Goal: Task Accomplishment & Management: Use online tool/utility

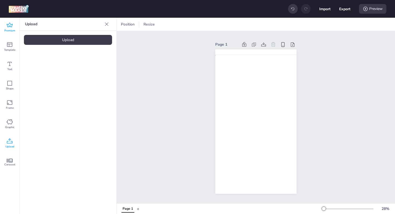
click at [6, 32] on span "Premium" at bounding box center [9, 31] width 11 height 4
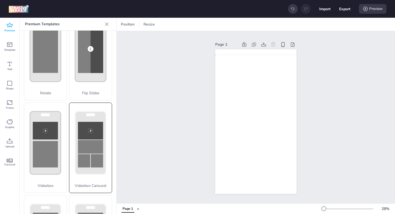
scroll to position [179, 0]
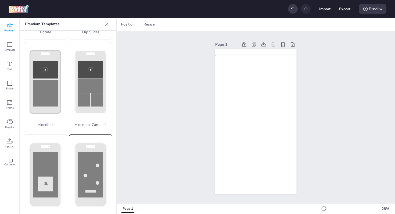
click at [87, 153] on div "Collector" at bounding box center [90, 179] width 43 height 91
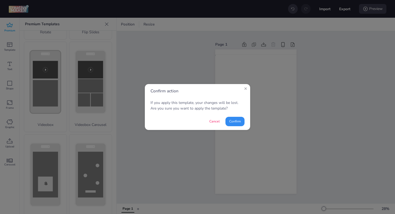
click at [239, 123] on button "Confirm" at bounding box center [235, 121] width 19 height 9
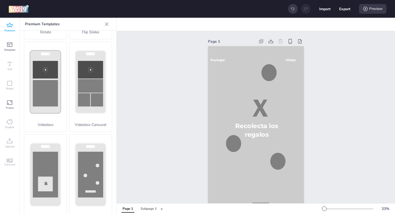
click at [342, 125] on div "Page 1 ¡Ganaste! ¡Perdiste! Puntaje: Vidas: Recolecta los regalos" at bounding box center [256, 127] width 279 height 192
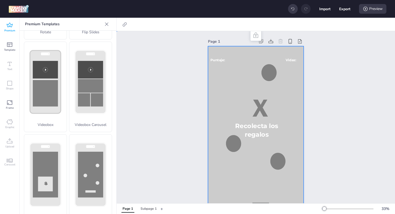
click at [225, 84] on div at bounding box center [256, 131] width 96 height 170
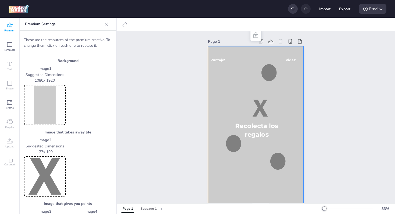
click at [44, 98] on img at bounding box center [45, 105] width 40 height 38
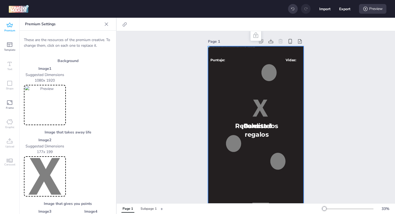
click at [350, 145] on div "Page 1 ¡Ganaste! ¡Perdiste! Puntaje: Vidas: Recolecta los regalos" at bounding box center [256, 127] width 279 height 192
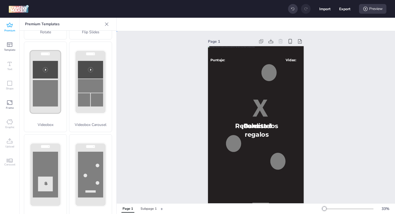
click at [358, 91] on div "Page 1 ¡Ganaste! ¡Perdiste! Puntaje: Vidas: Recolecta los regalos" at bounding box center [256, 127] width 279 height 192
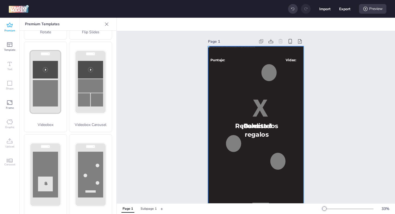
click at [229, 84] on div at bounding box center [256, 131] width 96 height 170
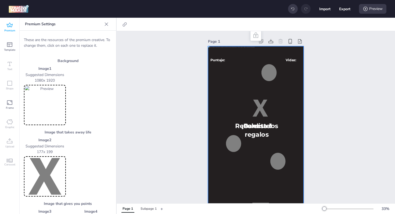
click at [44, 108] on img at bounding box center [45, 105] width 40 height 38
click at [339, 91] on div "Page 1 ¡Ganaste! ¡Perdiste! Puntaje: Vidas: Recolecta los regalos" at bounding box center [256, 127] width 279 height 192
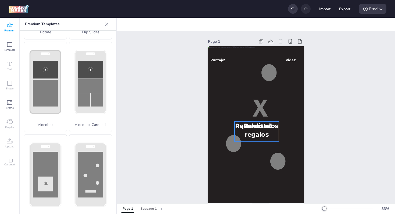
click at [341, 122] on div "Page 1 ¡Ganaste! ¡Perdiste! Puntaje: Vidas: Recolecta los regalos" at bounding box center [256, 127] width 279 height 192
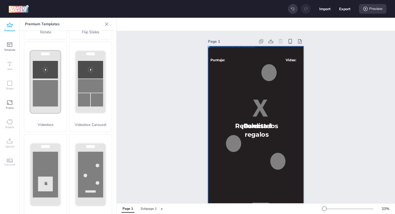
click at [233, 115] on div at bounding box center [256, 131] width 96 height 170
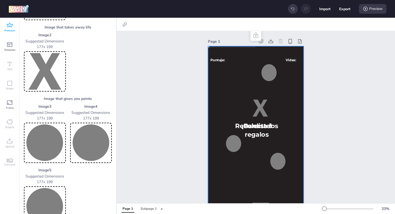
scroll to position [108, 0]
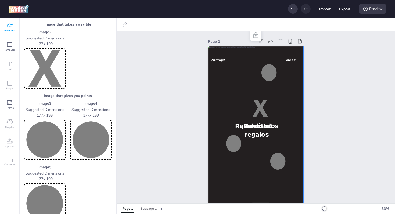
click at [45, 140] on img at bounding box center [45, 140] width 40 height 38
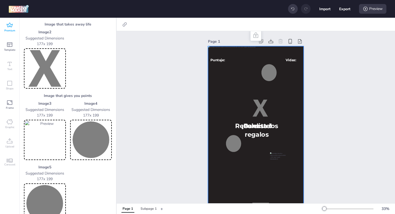
click at [39, 144] on img at bounding box center [45, 140] width 40 height 38
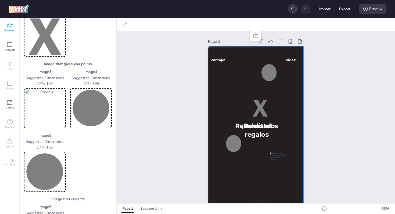
scroll to position [118, 0]
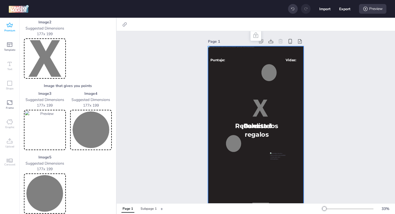
click at [45, 53] on img at bounding box center [45, 59] width 40 height 38
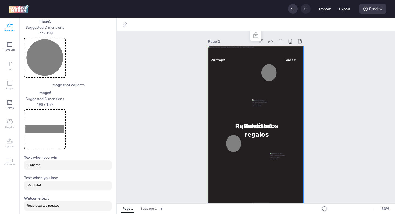
scroll to position [259, 0]
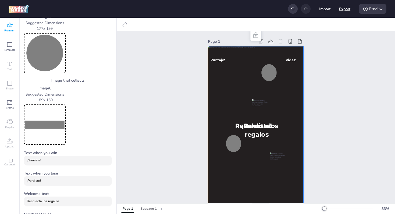
click at [345, 8] on button "Export" at bounding box center [344, 8] width 11 height 11
select select "html"
select select "all"
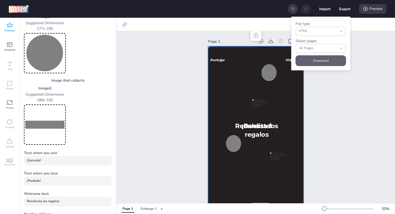
click at [322, 64] on button "Download" at bounding box center [321, 60] width 51 height 11
click at [345, 122] on div "Page 1 ¡Ganaste! ¡Perdiste! Puntaje: Vidas: Recolecta los regalos" at bounding box center [256, 127] width 279 height 192
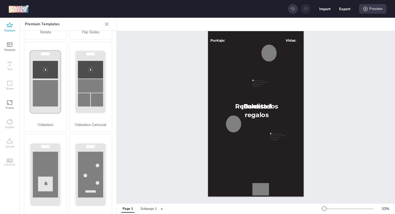
scroll to position [23, 0]
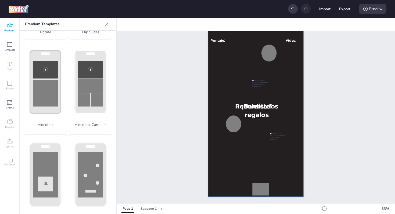
click at [286, 72] on div at bounding box center [256, 112] width 96 height 170
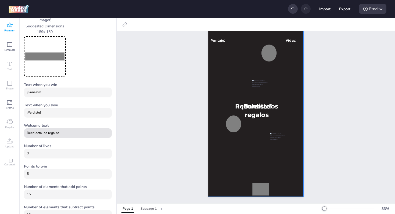
scroll to position [321, 0]
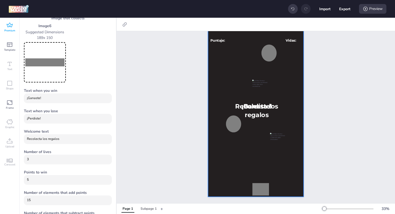
click at [45, 67] on img at bounding box center [45, 62] width 40 height 38
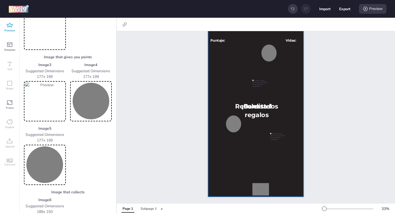
scroll to position [146, 0]
click at [51, 102] on img at bounding box center [45, 102] width 40 height 38
click at [80, 108] on img at bounding box center [91, 102] width 40 height 38
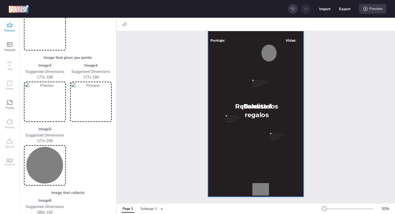
click at [51, 165] on img at bounding box center [45, 166] width 40 height 38
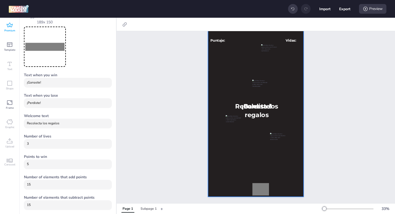
scroll to position [339, 0]
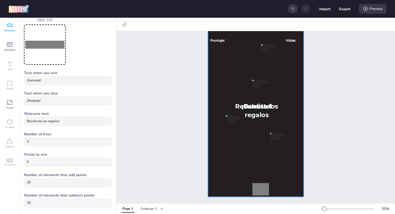
drag, startPoint x: 67, startPoint y: 123, endPoint x: 20, endPoint y: 123, distance: 46.3
type input "Recolecta los Etelitos y Ganá!!"
drag, startPoint x: 55, startPoint y: 142, endPoint x: 0, endPoint y: 139, distance: 55.2
click at [0, 139] on div "Premium Template Text Shape Frame Graphic Upload Carousel Premium Templates Dep…" at bounding box center [58, 116] width 117 height 197
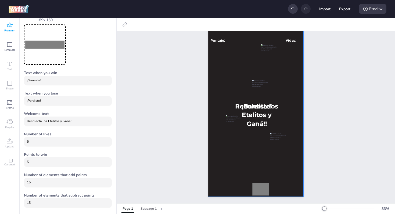
type input "5"
click at [58, 165] on div "5" at bounding box center [68, 162] width 82 height 9
drag, startPoint x: 62, startPoint y: 164, endPoint x: 0, endPoint y: 161, distance: 61.9
click at [0, 161] on div "Premium Template Text Shape Frame Graphic Upload Carousel Premium Templates Dep…" at bounding box center [58, 116] width 117 height 197
type input "3"
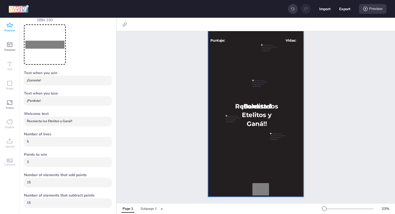
drag, startPoint x: 56, startPoint y: 181, endPoint x: 0, endPoint y: 177, distance: 56.0
click at [0, 177] on div "Premium Template Text Shape Frame Graphic Upload Carousel Premium Templates Dep…" at bounding box center [58, 116] width 117 height 197
drag, startPoint x: 80, startPoint y: 205, endPoint x: 0, endPoint y: 194, distance: 81.2
click at [0, 194] on div "Premium Template Text Shape Frame Graphic Upload Carousel Premium Templates Dep…" at bounding box center [58, 116] width 117 height 197
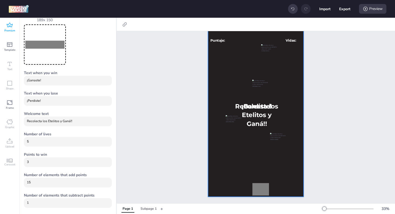
type input "1"
drag, startPoint x: 38, startPoint y: 184, endPoint x: 0, endPoint y: 181, distance: 38.3
click at [0, 181] on div "Premium Template Text Shape Frame Graphic Upload Carousel Premium Templates Dep…" at bounding box center [58, 116] width 117 height 197
type input "30"
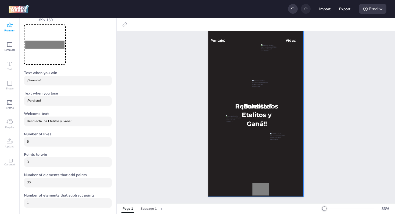
click at [53, 80] on input "¡Ganaste!" at bounding box center [68, 80] width 82 height 5
type input "¡Ganaste tu Etelito!"
click at [79, 123] on input "Recolecta los Etelitos y Ganá!!" at bounding box center [68, 121] width 82 height 5
click at [27, 122] on input "Recolecta los Etelitos y Ganá!" at bounding box center [68, 121] width 82 height 5
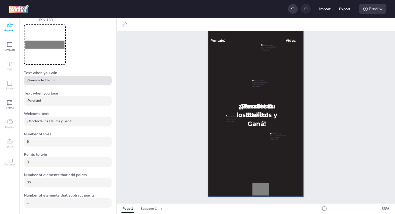
type input "¡Recolecta los Etelitos y Ganá!"
drag, startPoint x: 57, startPoint y: 79, endPoint x: 18, endPoint y: 74, distance: 39.0
click at [18, 74] on div "Premium Template Text Shape Frame Graphic Upload Carousel Premium Templates Dep…" at bounding box center [58, 116] width 117 height 197
drag, startPoint x: 53, startPoint y: 103, endPoint x: 2, endPoint y: 100, distance: 50.6
click at [2, 100] on div "Premium Template Text Shape Frame Graphic Upload Carousel Premium Templates Dep…" at bounding box center [58, 116] width 117 height 197
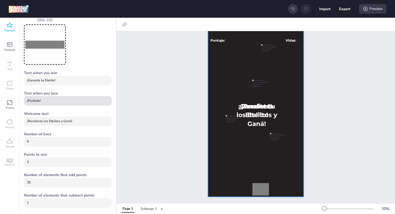
click at [37, 100] on input "¡Perdiste!" at bounding box center [68, 101] width 82 height 5
paste input "Ganaste tu Etelito"
type input "¡Ganaste tu Etelito!"
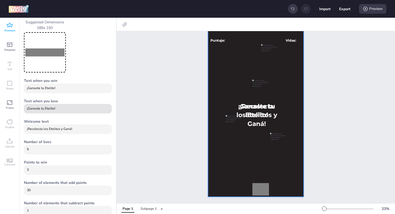
scroll to position [321, 0]
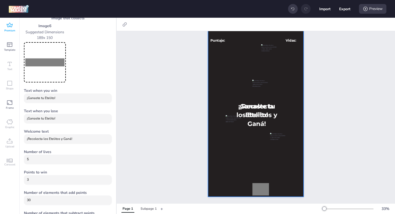
click at [41, 62] on img at bounding box center [45, 62] width 40 height 38
click at [350, 154] on div "Page 1 ¡Ganaste tu Etelito! ¡Ganaste tu Etelito! Puntaje: Vidas: ¡Recolecta los…" at bounding box center [256, 108] width 279 height 192
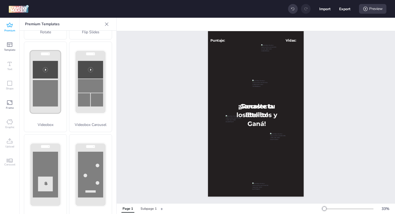
click at [176, 127] on div "Page 1 ¡Ganaste tu Etelito! ¡Ganaste tu Etelito! Puntaje: Vidas: ¡Recolecta los…" at bounding box center [256, 108] width 279 height 192
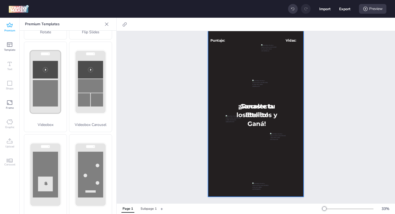
click at [256, 150] on div at bounding box center [256, 112] width 96 height 170
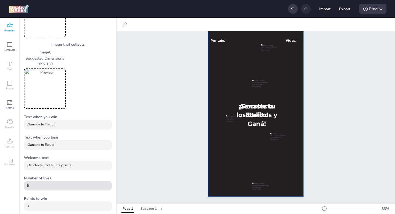
scroll to position [311, 0]
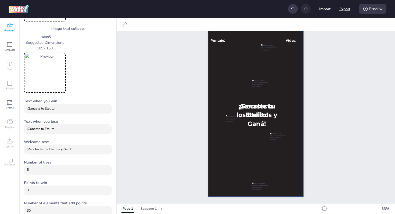
click at [343, 10] on button "Export" at bounding box center [345, 8] width 11 height 11
select select "html"
select select "all"
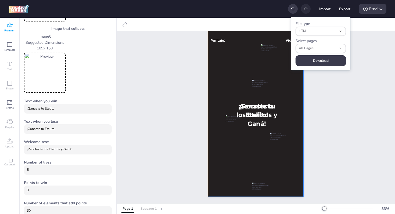
click at [150, 206] on button "Subpage 1" at bounding box center [149, 209] width 22 height 8
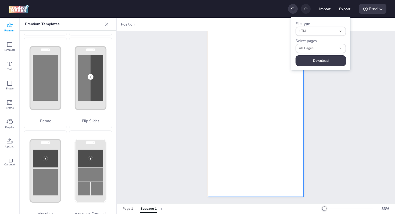
click at [239, 120] on div at bounding box center [256, 112] width 96 height 170
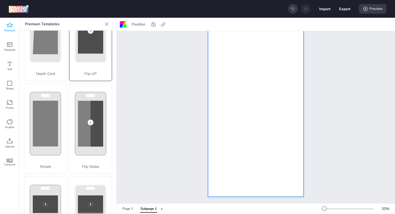
scroll to position [16, 0]
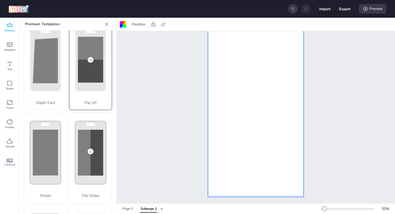
click at [67, 95] on icon at bounding box center [45, 60] width 42 height 80
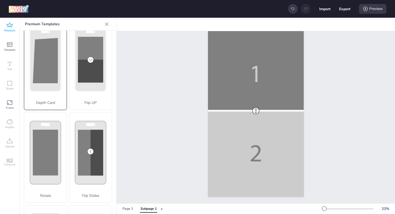
click at [38, 75] on polygon at bounding box center [45, 60] width 25 height 45
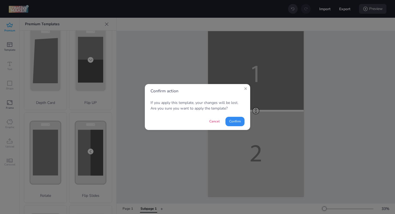
click at [235, 123] on button "Confirm" at bounding box center [235, 121] width 19 height 9
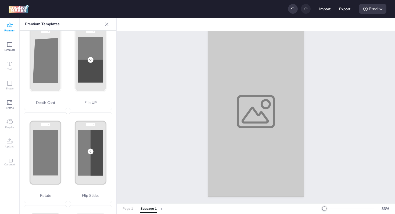
click at [126, 212] on button "Page 1" at bounding box center [128, 209] width 16 height 8
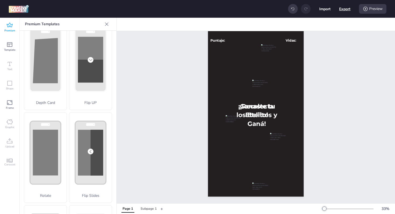
click at [344, 10] on button "Export" at bounding box center [344, 8] width 11 height 11
select select "html"
select select "all"
click at [373, 35] on div "Page 1 ¡Ganaste tu Etelito! ¡Ganaste tu Etelito! Puntaje: Vidas: ¡Recolecta los…" at bounding box center [256, 108] width 279 height 192
click at [370, 12] on div "Preview" at bounding box center [372, 9] width 27 height 10
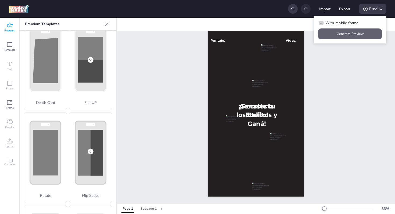
click at [351, 33] on button "Generate Preview" at bounding box center [350, 34] width 64 height 11
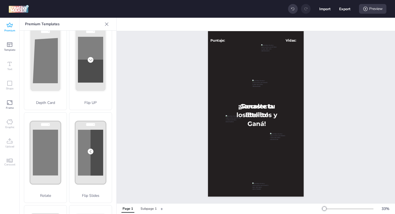
click at [333, 113] on div "Page 1 ¡Ganaste tu Etelito! ¡Ganaste tu Etelito! Puntaje: Vidas: ¡Recolecta los…" at bounding box center [256, 108] width 279 height 192
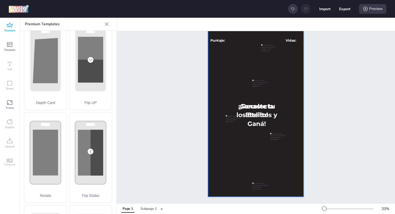
click at [343, 65] on div "Page 1 ¡Ganaste tu Etelito! ¡Ganaste tu Etelito! Puntaje: Vidas: ¡Recolecta los…" at bounding box center [256, 108] width 279 height 192
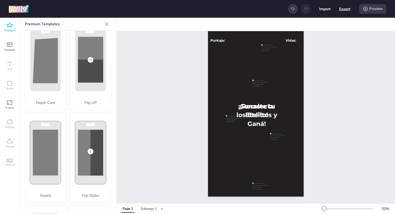
click at [347, 10] on button "Export" at bounding box center [344, 8] width 11 height 11
select select "html"
select select "all"
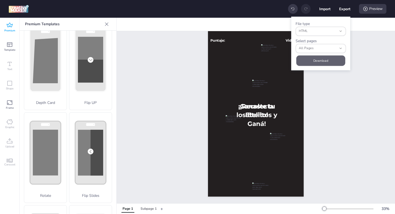
click at [326, 59] on button "Download" at bounding box center [321, 60] width 49 height 10
click at [333, 136] on div "Page 1 ¡Ganaste tu Etelito! ¡Ganaste tu Etelito! Puntaje: Vidas: ¡Recolecta los…" at bounding box center [256, 108] width 279 height 192
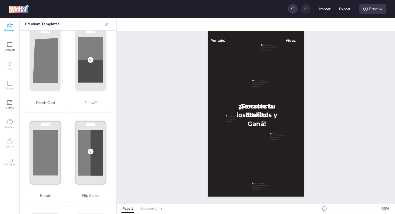
click at [146, 211] on div "Subpage 1" at bounding box center [149, 209] width 16 height 5
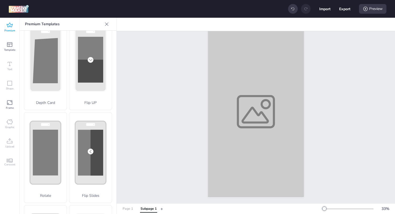
click at [127, 210] on div "Page 1" at bounding box center [128, 209] width 10 height 5
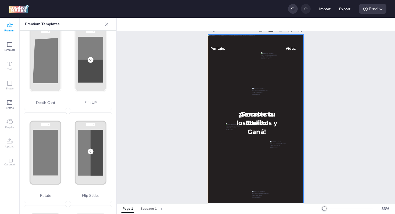
click at [283, 97] on div at bounding box center [256, 120] width 96 height 170
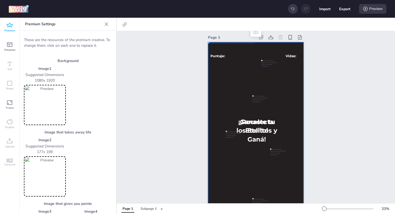
scroll to position [0, 0]
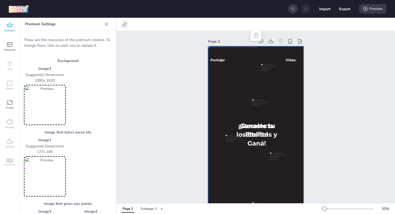
click at [124, 22] on icon at bounding box center [124, 24] width 5 height 5
click at [94, 39] on span "Activate hyperlink" at bounding box center [90, 38] width 30 height 6
click at [72, 39] on input "Activate hyperlink" at bounding box center [69, 39] width 3 height 3
checkbox input "true"
click at [151, 128] on div "Page 1 ¡Ganaste tu Etelito! ¡Ganaste tu Etelito! Puntaje: Vidas: ¡Recolecta los…" at bounding box center [256, 127] width 279 height 192
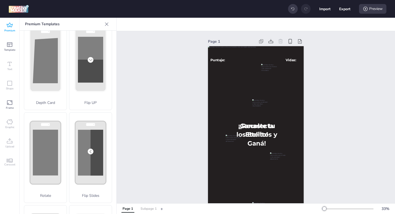
click at [147, 207] on div "Subpage 1" at bounding box center [149, 209] width 16 height 5
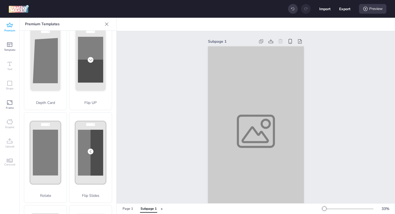
click at [347, 62] on div "Subpage 1" at bounding box center [256, 127] width 279 height 192
click at [128, 206] on button "Page 1" at bounding box center [128, 209] width 16 height 8
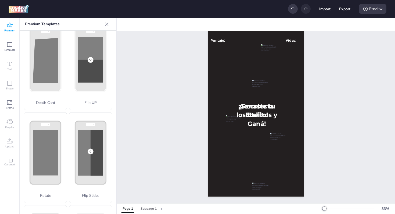
scroll to position [23, 0]
click at [146, 211] on div "Subpage 1" at bounding box center [149, 209] width 16 height 5
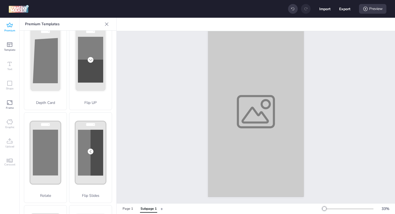
click at [170, 142] on div "Subpage 1" at bounding box center [256, 108] width 279 height 192
click at [161, 211] on button "+" at bounding box center [162, 208] width 3 height 9
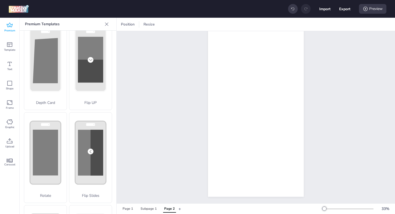
click at [247, 111] on div at bounding box center [256, 112] width 96 height 170
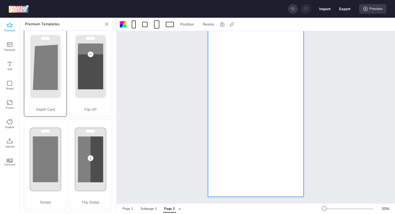
scroll to position [0, 0]
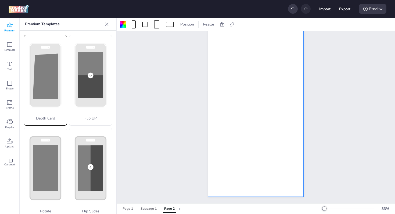
click at [54, 76] on polygon at bounding box center [45, 76] width 25 height 45
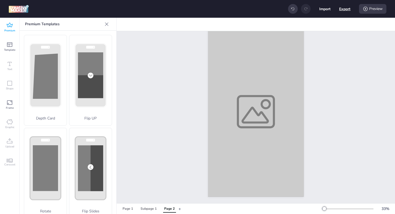
click at [345, 8] on button "Export" at bounding box center [344, 8] width 11 height 11
select select "html"
select select "all"
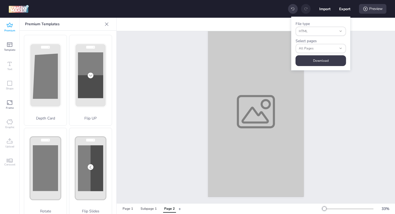
click at [327, 49] on div "File type html HTML JSON HTML Select pages all All Pages Page 1 Page 2 All Page…" at bounding box center [320, 44] width 59 height 54
click at [327, 49] on span "All Pages" at bounding box center [318, 48] width 38 height 5
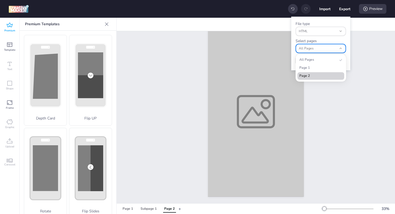
click at [316, 74] on span "Page 2" at bounding box center [319, 76] width 38 height 5
type input "2"
select select "2"
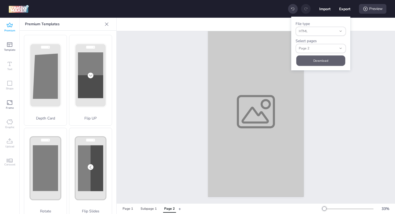
click at [323, 61] on button "Download" at bounding box center [320, 60] width 49 height 10
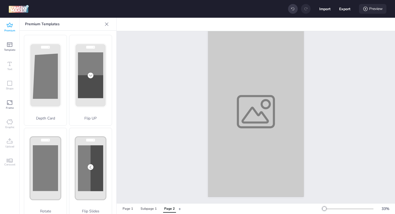
click at [372, 11] on div "Preview" at bounding box center [372, 9] width 27 height 10
select select "2"
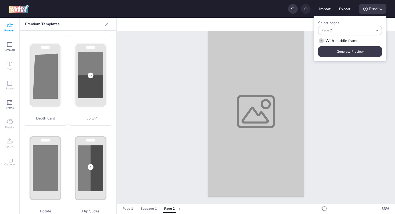
click at [344, 44] on label "With mobile frame" at bounding box center [338, 40] width 44 height 9
click at [322, 44] on input "With mobile frame" at bounding box center [320, 42] width 3 height 3
checkbox input "false"
click at [346, 51] on button "Generate Preview" at bounding box center [350, 52] width 62 height 10
